Goal: Task Accomplishment & Management: Use online tool/utility

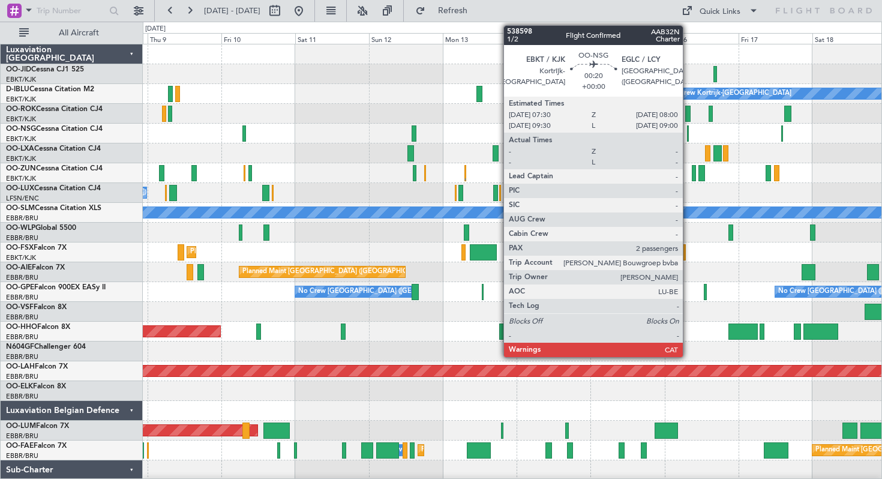
click at [688, 133] on div at bounding box center [688, 133] width 2 height 16
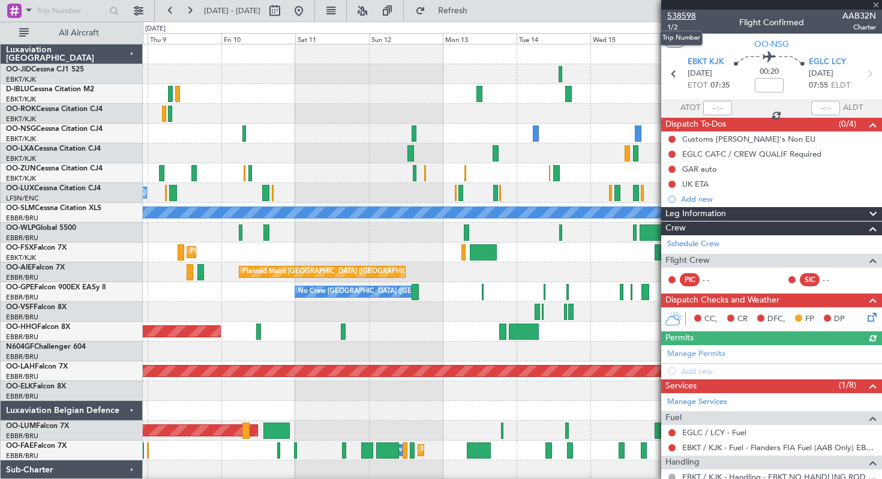
click at [684, 14] on span "538598" at bounding box center [681, 16] width 29 height 13
click at [876, 4] on span at bounding box center [876, 5] width 12 height 11
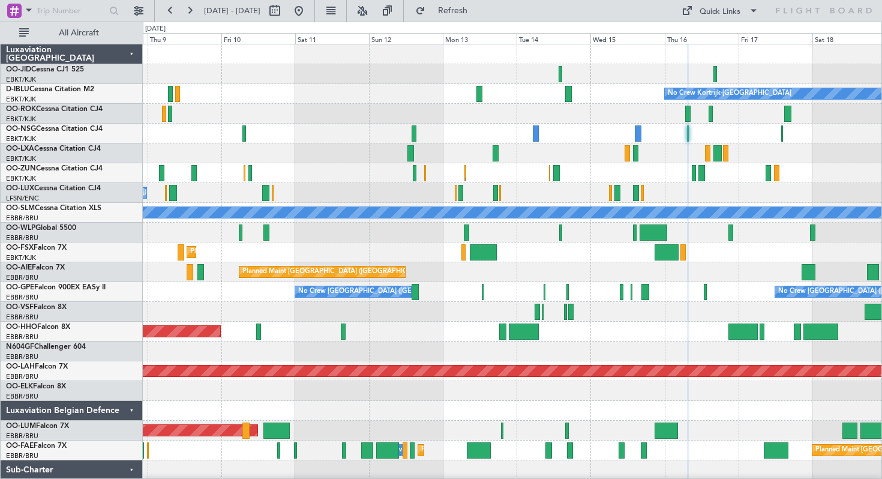
type input "0"
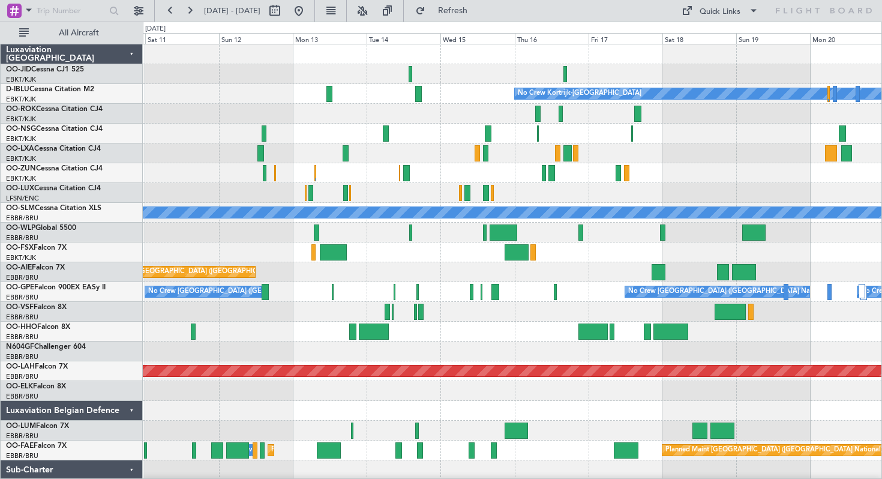
click at [510, 146] on div at bounding box center [512, 153] width 739 height 20
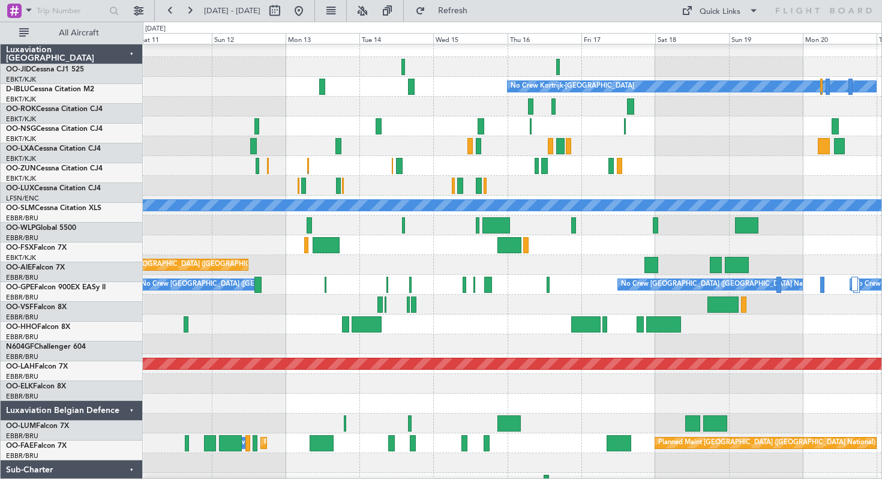
scroll to position [8, 0]
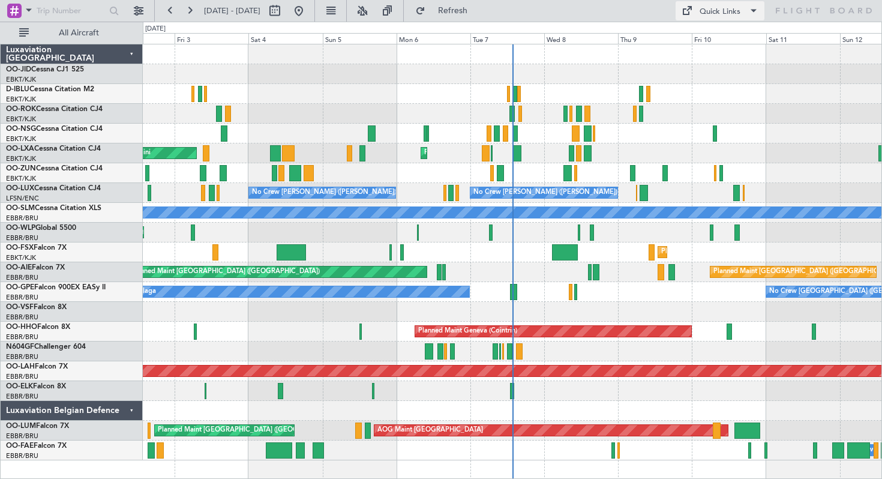
click at [715, 12] on div "Quick Links" at bounding box center [720, 12] width 41 height 12
click at [598, 46] on div at bounding box center [441, 239] width 882 height 479
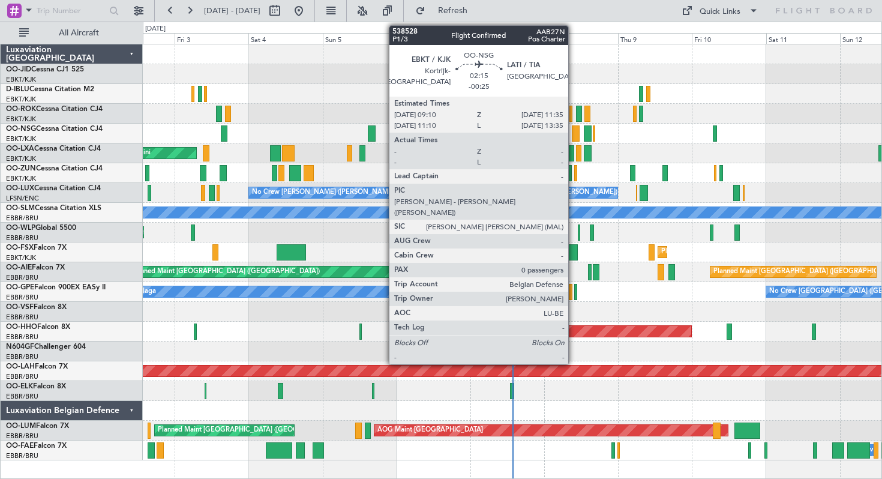
click at [574, 136] on div at bounding box center [576, 133] width 8 height 16
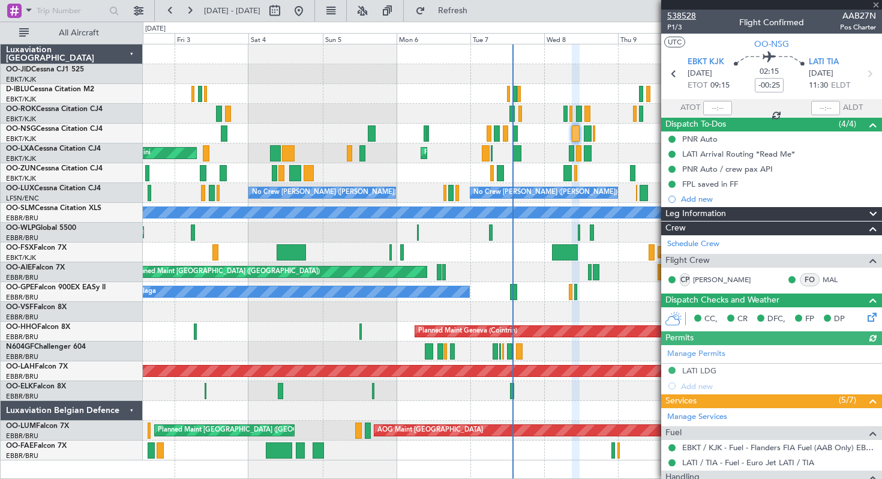
click at [683, 11] on span "538528" at bounding box center [681, 16] width 29 height 13
click at [876, 3] on span at bounding box center [876, 5] width 12 height 11
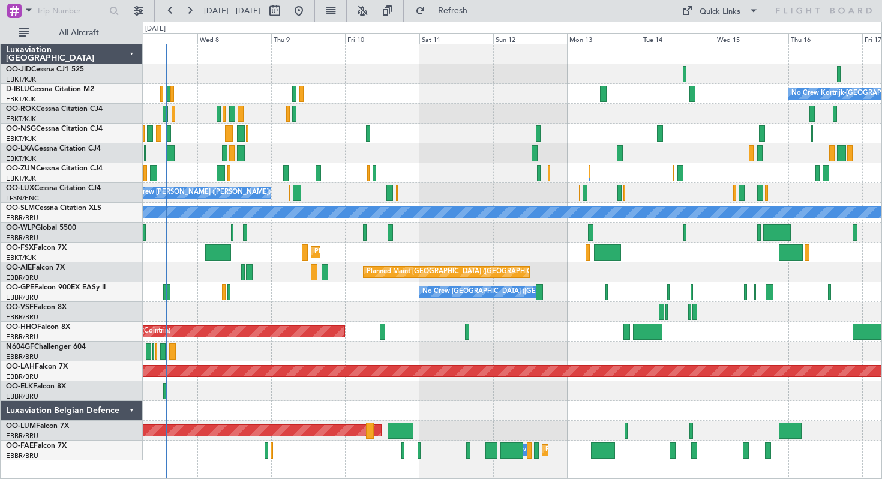
click at [319, 149] on div "No Crew Kortrijk-[GEOGRAPHIC_DATA] Planned Maint [GEOGRAPHIC_DATA]-[GEOGRAPHIC_…" at bounding box center [512, 252] width 739 height 416
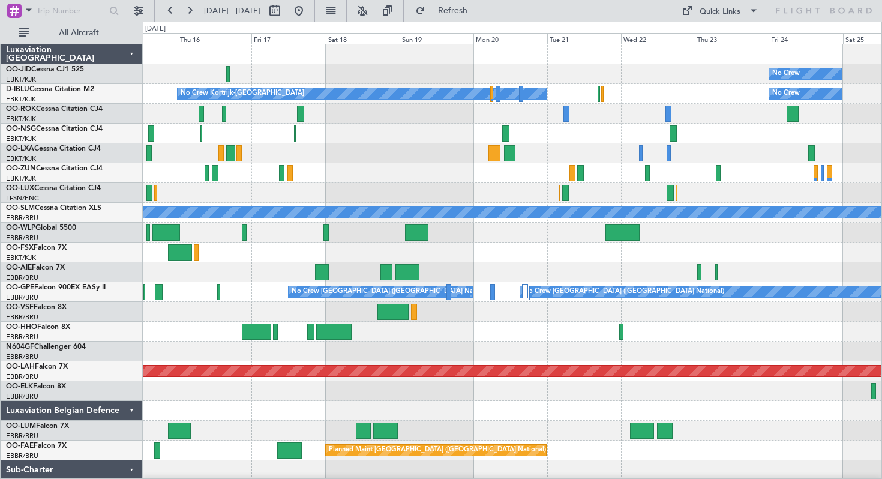
click at [384, 163] on div "No Crew No Crew Kortrijk-[GEOGRAPHIC_DATA] No Crew A/C Unavailable [GEOGRAPHIC_…" at bounding box center [512, 281] width 739 height 475
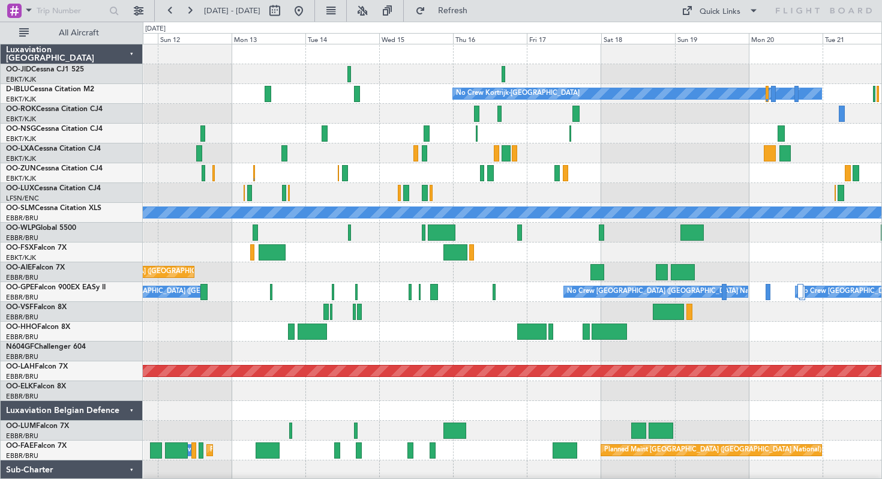
click at [810, 118] on div at bounding box center [512, 114] width 739 height 20
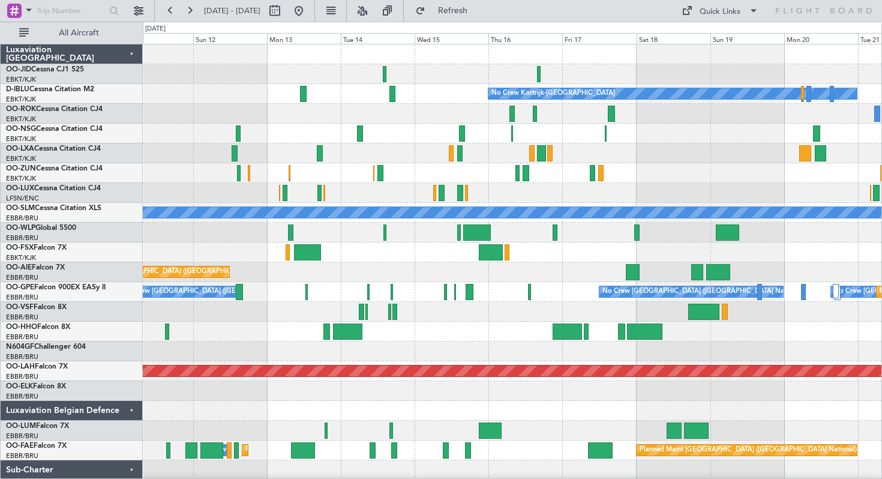
click at [325, 98] on div "No Crew Kortrijk-[GEOGRAPHIC_DATA]" at bounding box center [512, 94] width 739 height 20
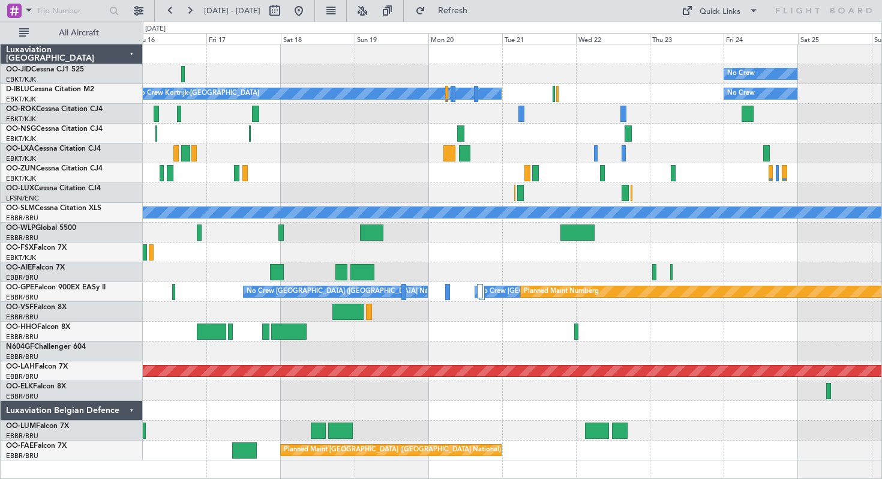
click at [684, 139] on div at bounding box center [512, 134] width 739 height 20
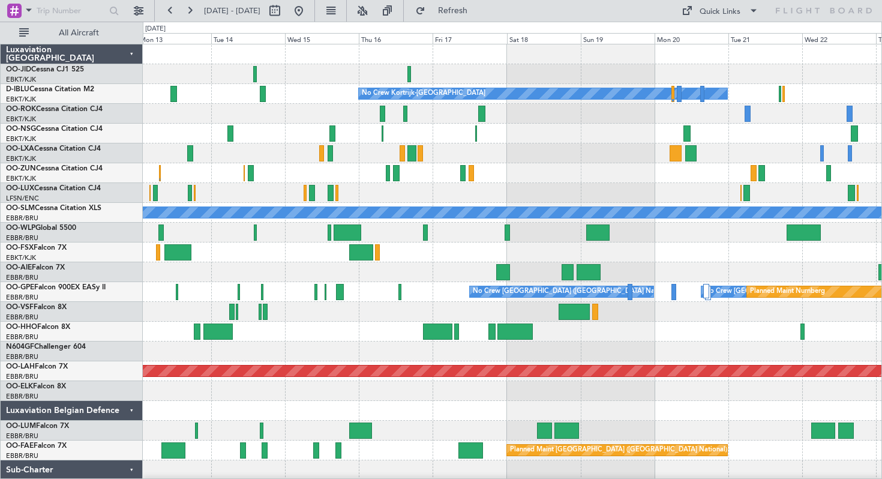
click at [370, 67] on div "No Crew" at bounding box center [512, 74] width 739 height 20
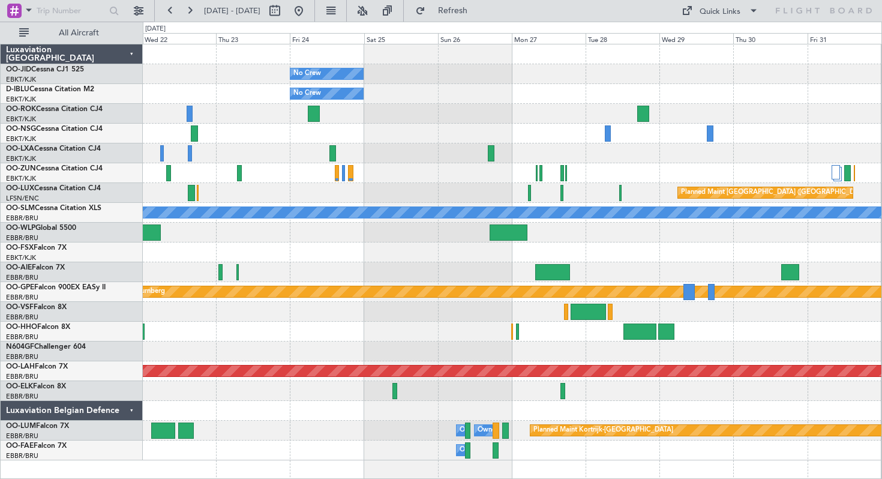
click at [380, 160] on div "No Crew No Crew No Crew Kortrijk-[GEOGRAPHIC_DATA] Planned Maint [GEOGRAPHIC_DA…" at bounding box center [512, 252] width 739 height 416
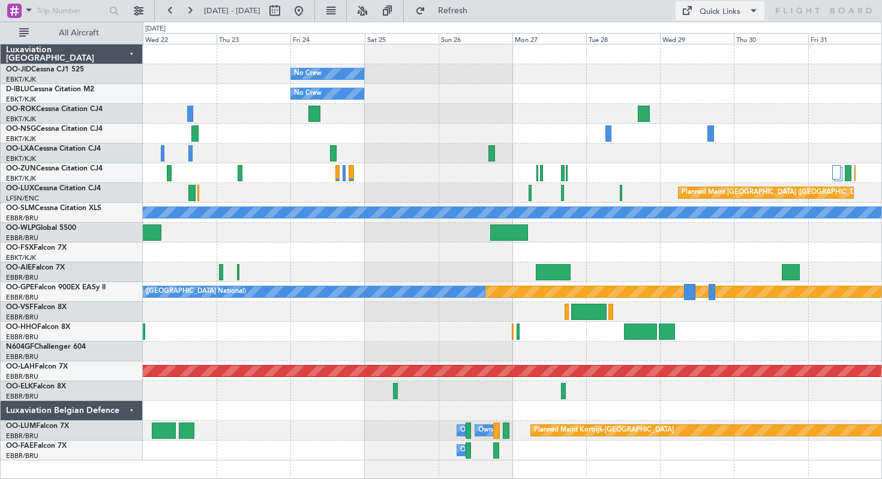
click at [715, 14] on div "Quick Links" at bounding box center [720, 12] width 41 height 12
click at [699, 35] on button "Trip Builder" at bounding box center [721, 39] width 90 height 29
click at [308, 7] on button at bounding box center [298, 10] width 19 height 19
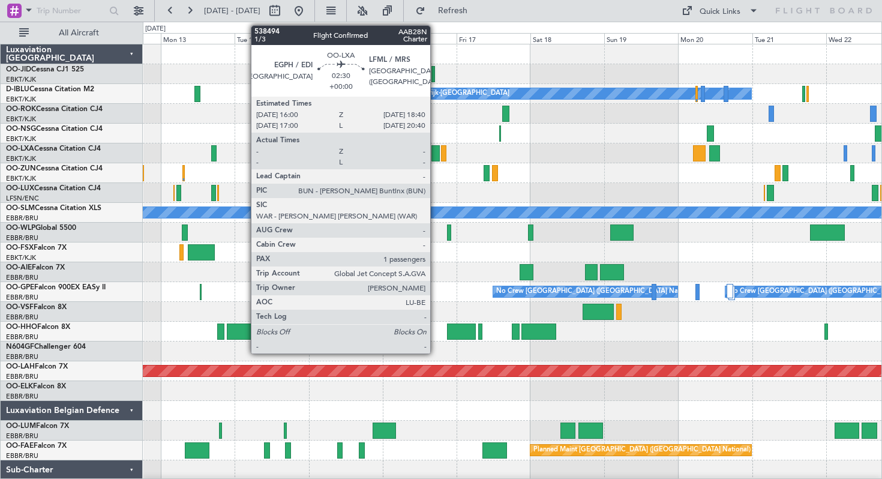
click at [436, 154] on div at bounding box center [436, 153] width 8 height 16
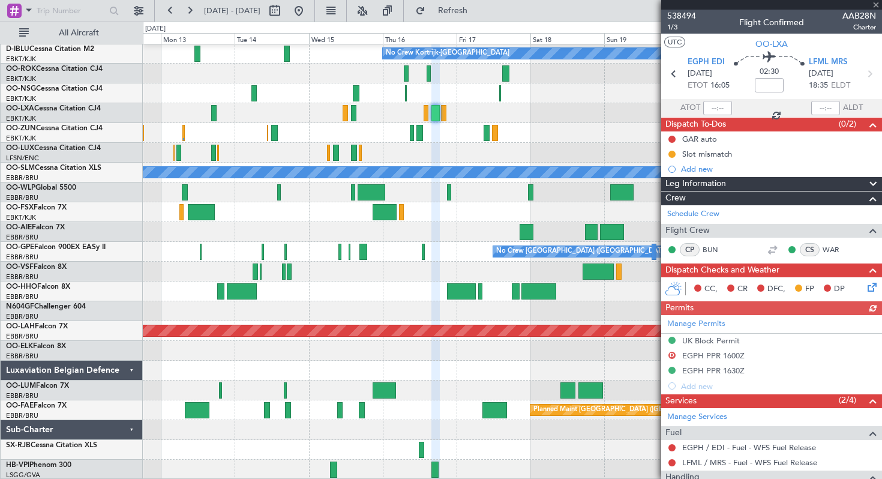
scroll to position [140, 0]
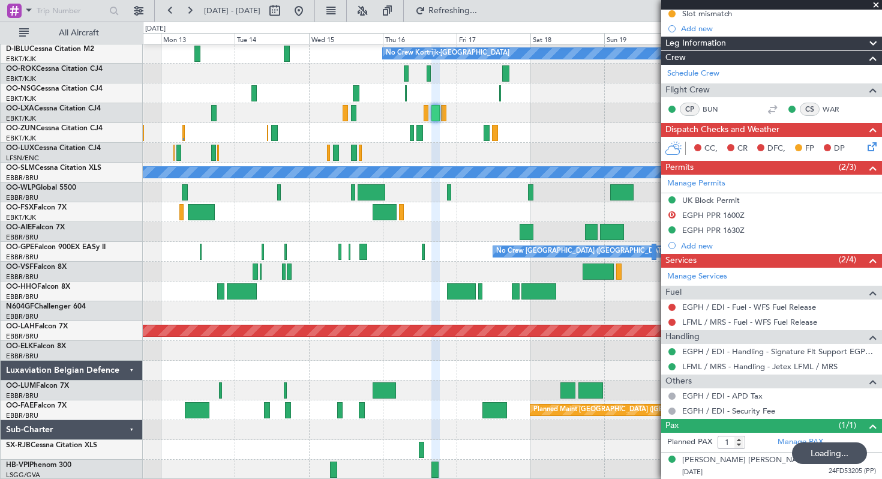
click at [877, 4] on span at bounding box center [876, 5] width 12 height 11
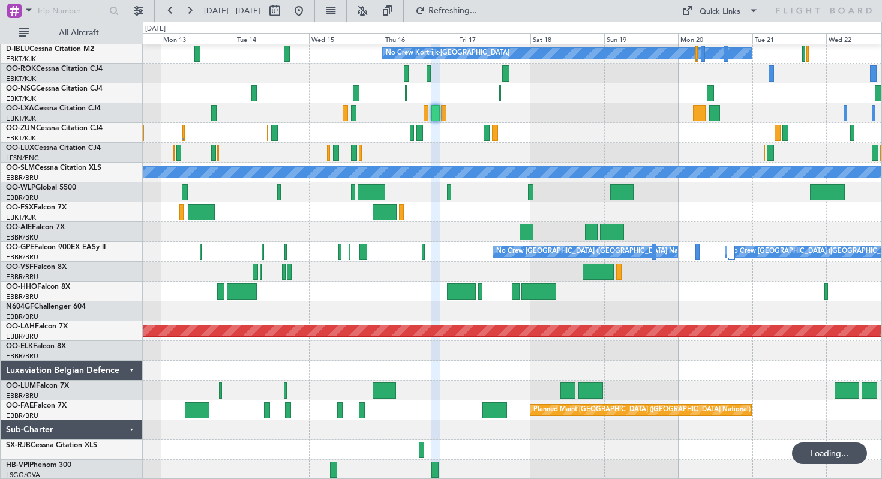
type input "0"
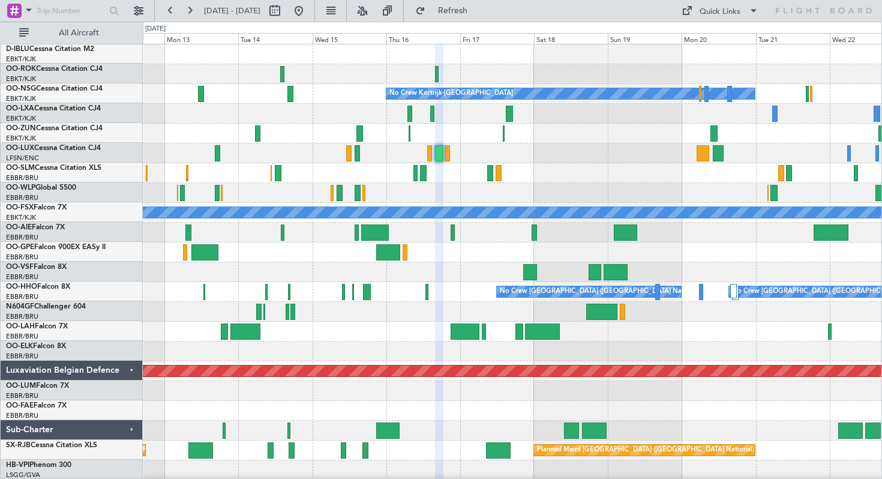
scroll to position [0, 0]
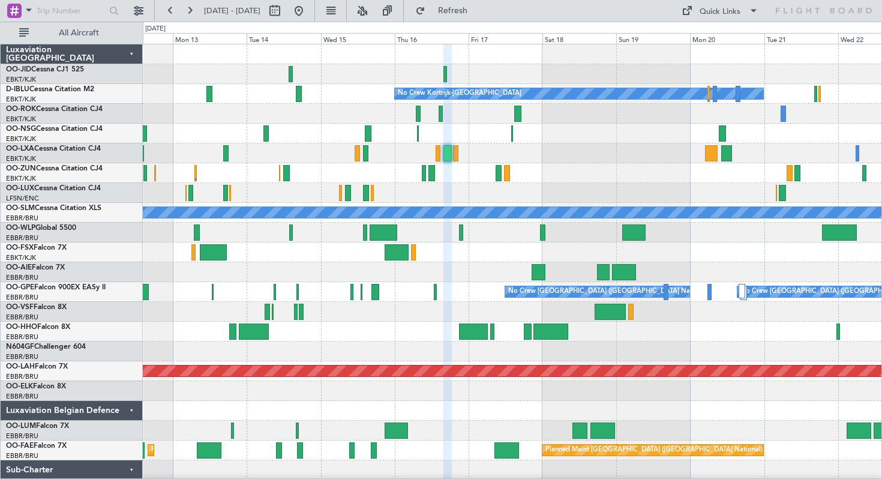
click at [577, 193] on div "No Crew No Crew Kortrijk-[GEOGRAPHIC_DATA] No Crew A/C Unavailable [GEOGRAPHIC_…" at bounding box center [512, 281] width 739 height 475
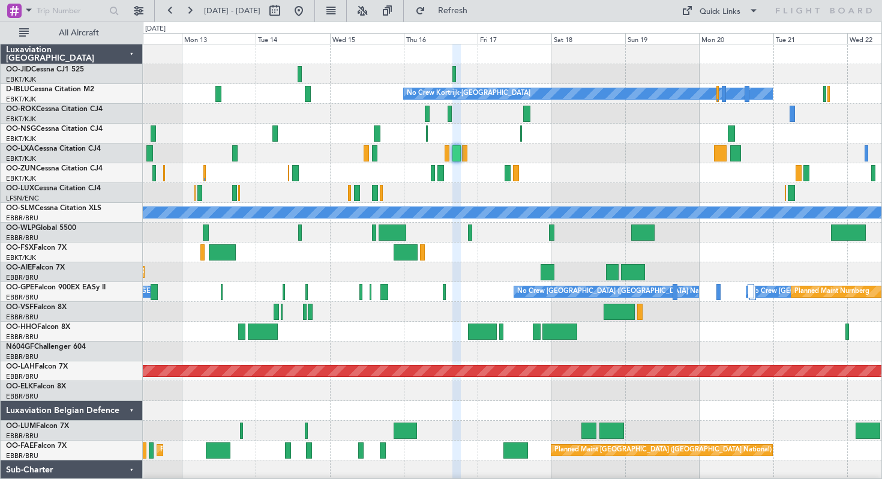
click at [444, 239] on div "No Crew No Crew Kortrijk-[GEOGRAPHIC_DATA] No Crew A/C Unavailable [GEOGRAPHIC_…" at bounding box center [512, 281] width 739 height 475
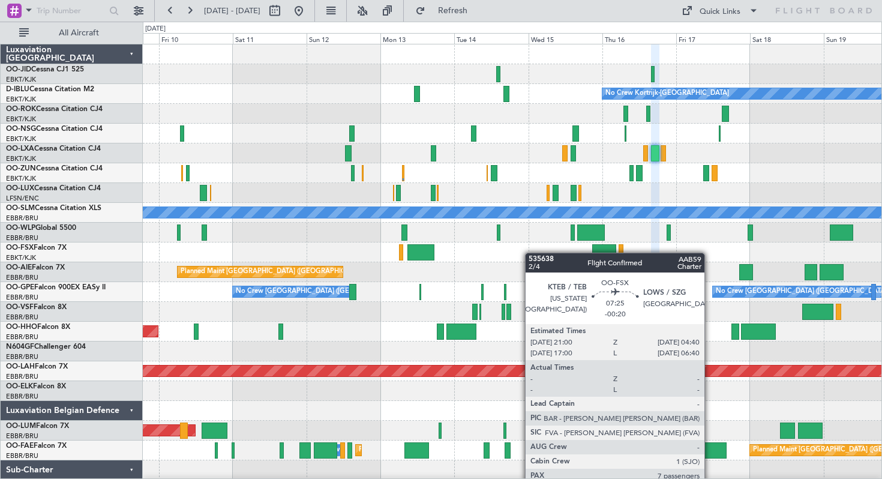
click at [541, 253] on div "Planned Maint Kortrijk-[GEOGRAPHIC_DATA]" at bounding box center [512, 252] width 739 height 20
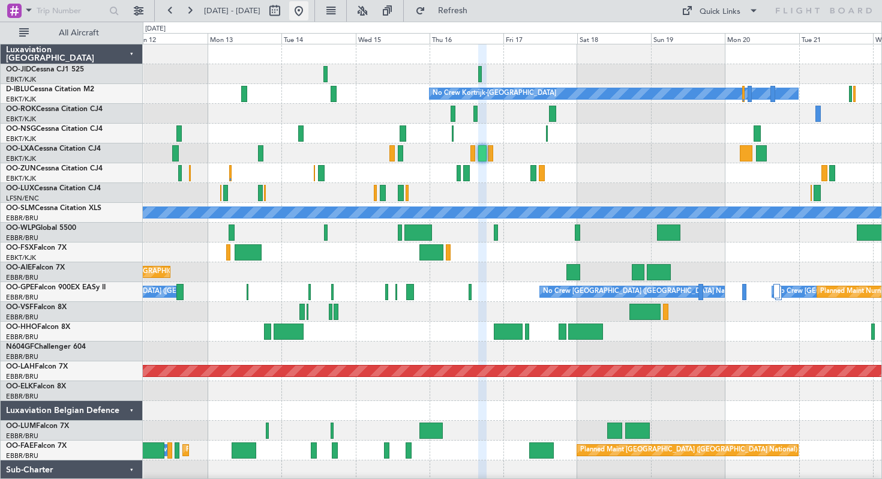
click at [308, 6] on button at bounding box center [298, 10] width 19 height 19
